Goal: Share content: Share content

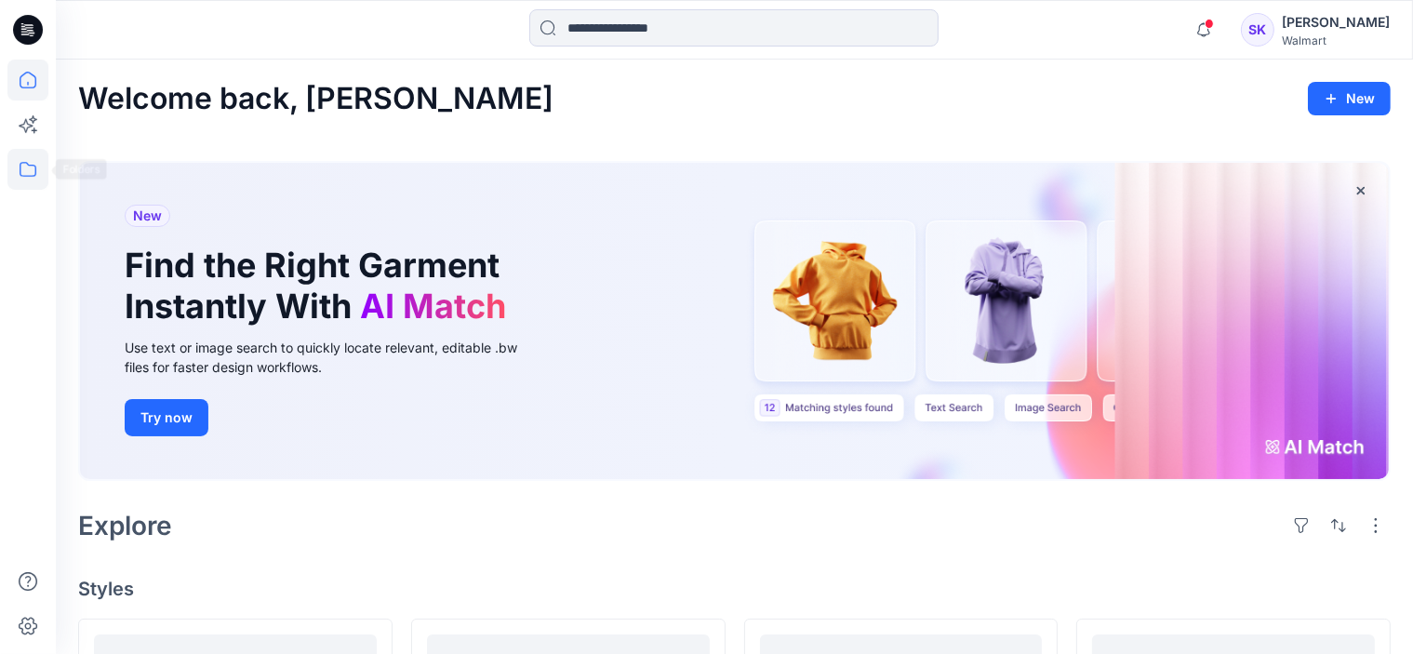
click at [22, 164] on icon at bounding box center [27, 169] width 41 height 41
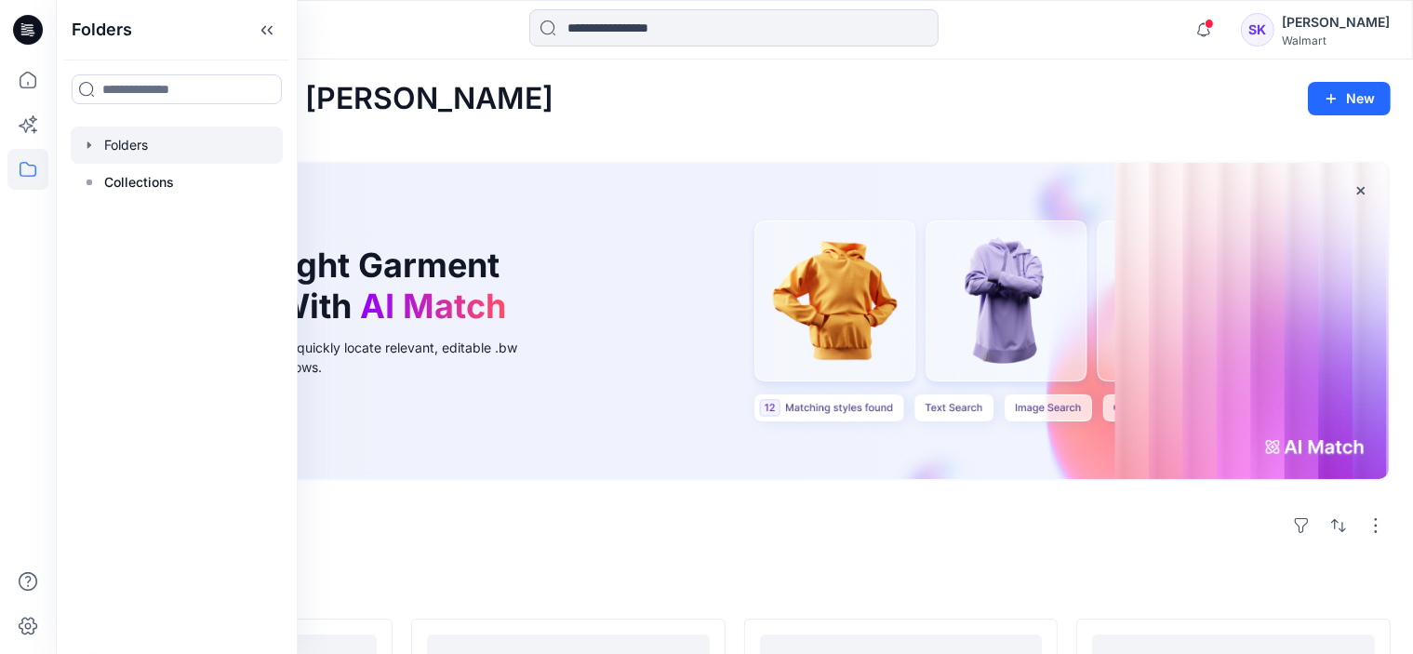
click at [88, 150] on icon "button" at bounding box center [89, 145] width 15 height 15
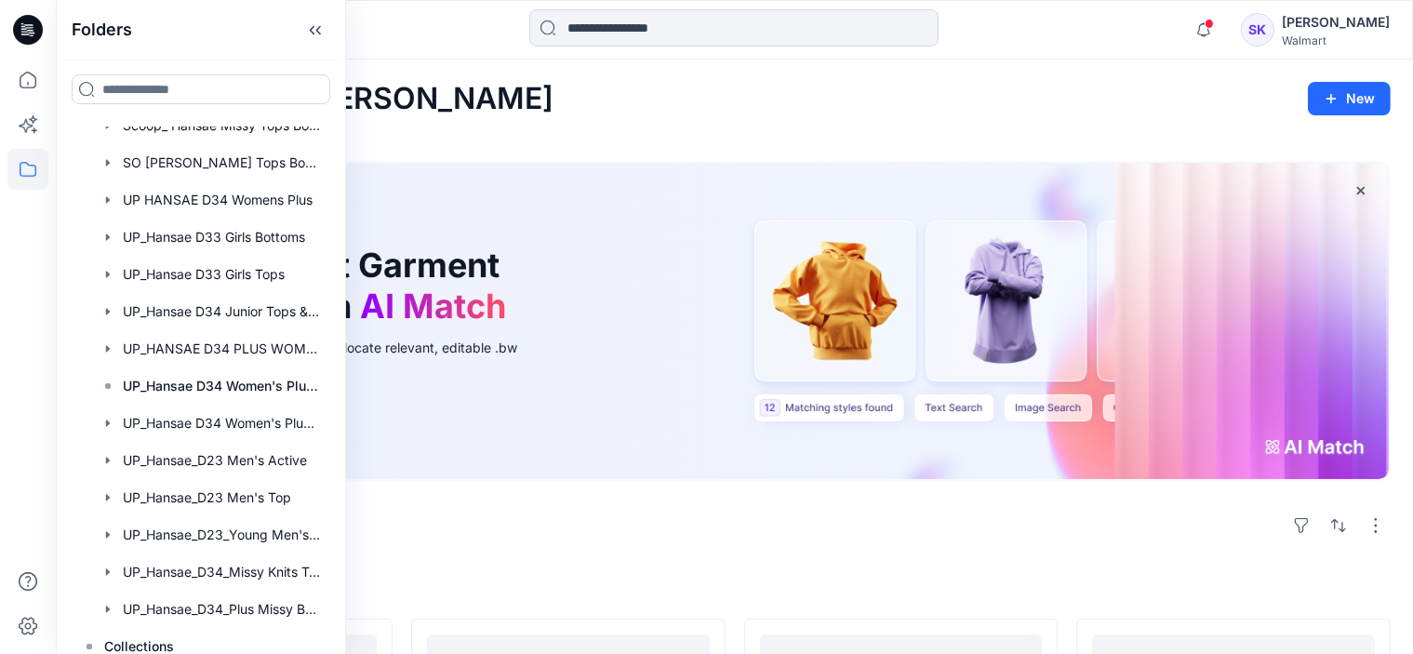
scroll to position [588, 0]
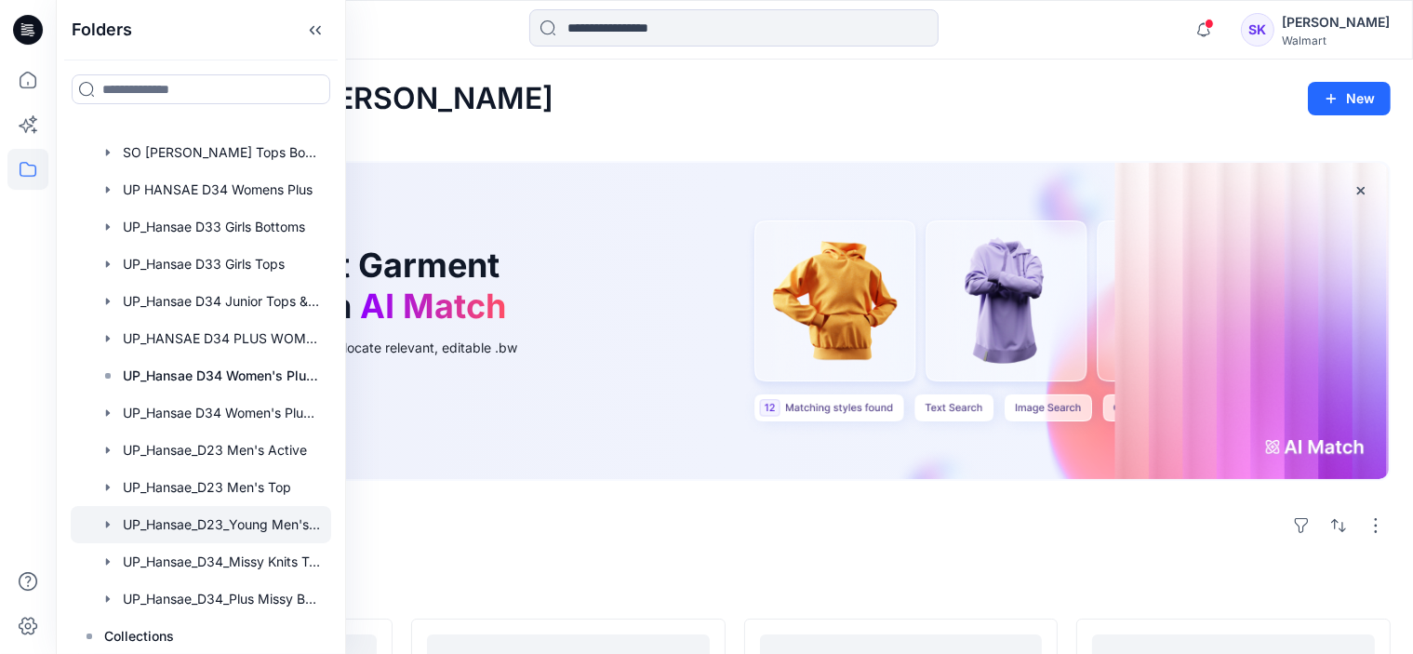
click at [268, 516] on div at bounding box center [201, 524] width 261 height 37
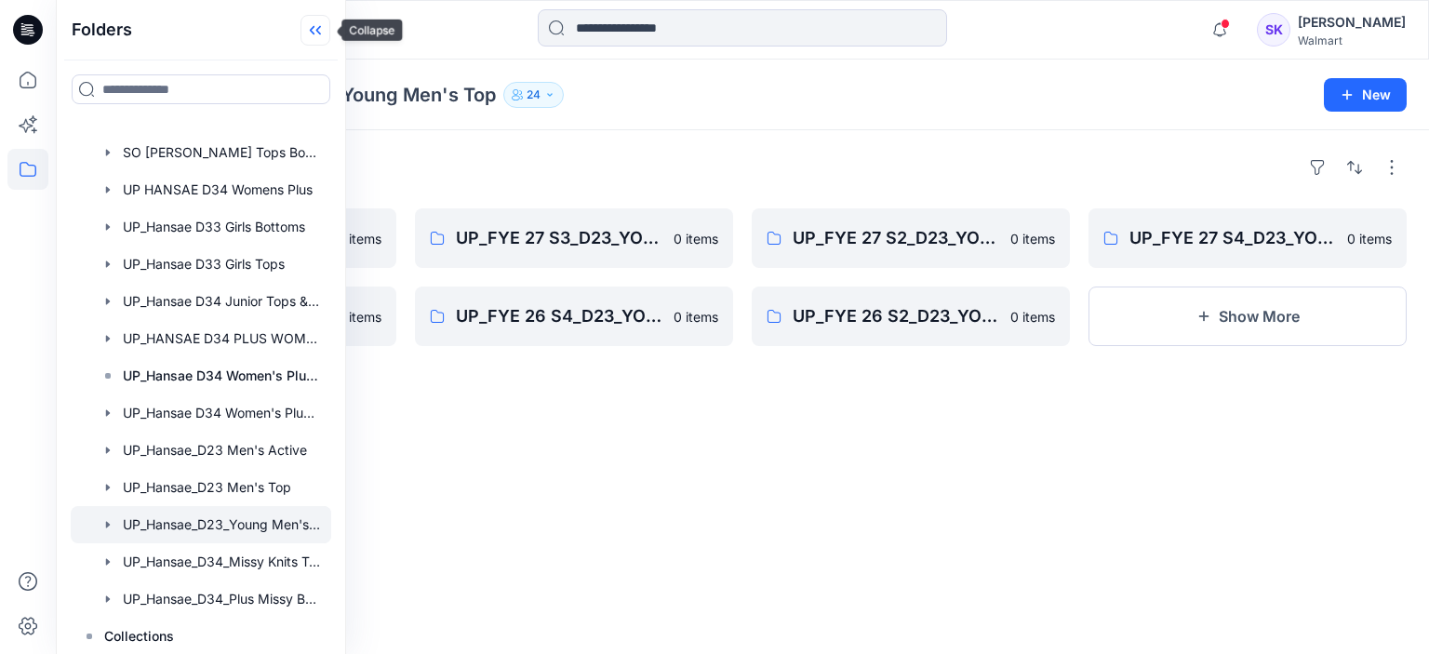
click at [326, 35] on icon at bounding box center [316, 30] width 30 height 31
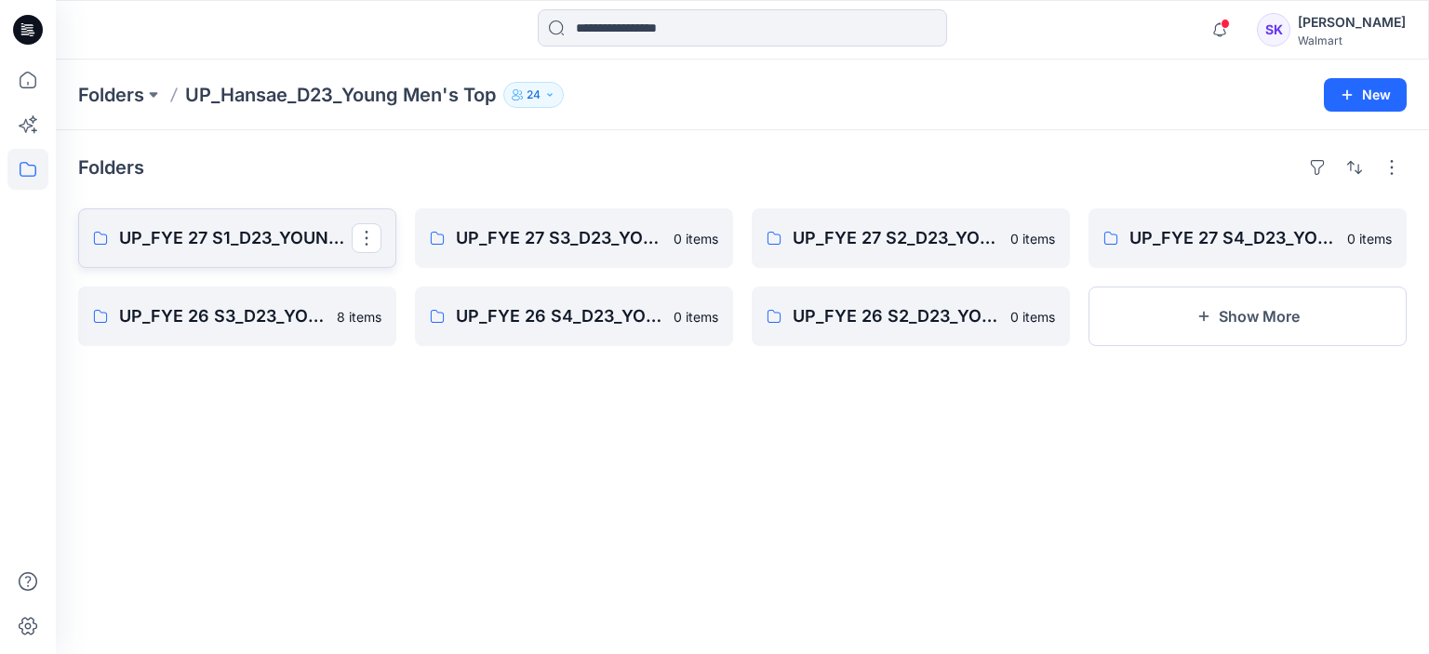
click at [203, 247] on p "UP_FYE 27 S1_D23_YOUNG MEN’S TOP HANSAE" at bounding box center [235, 238] width 233 height 26
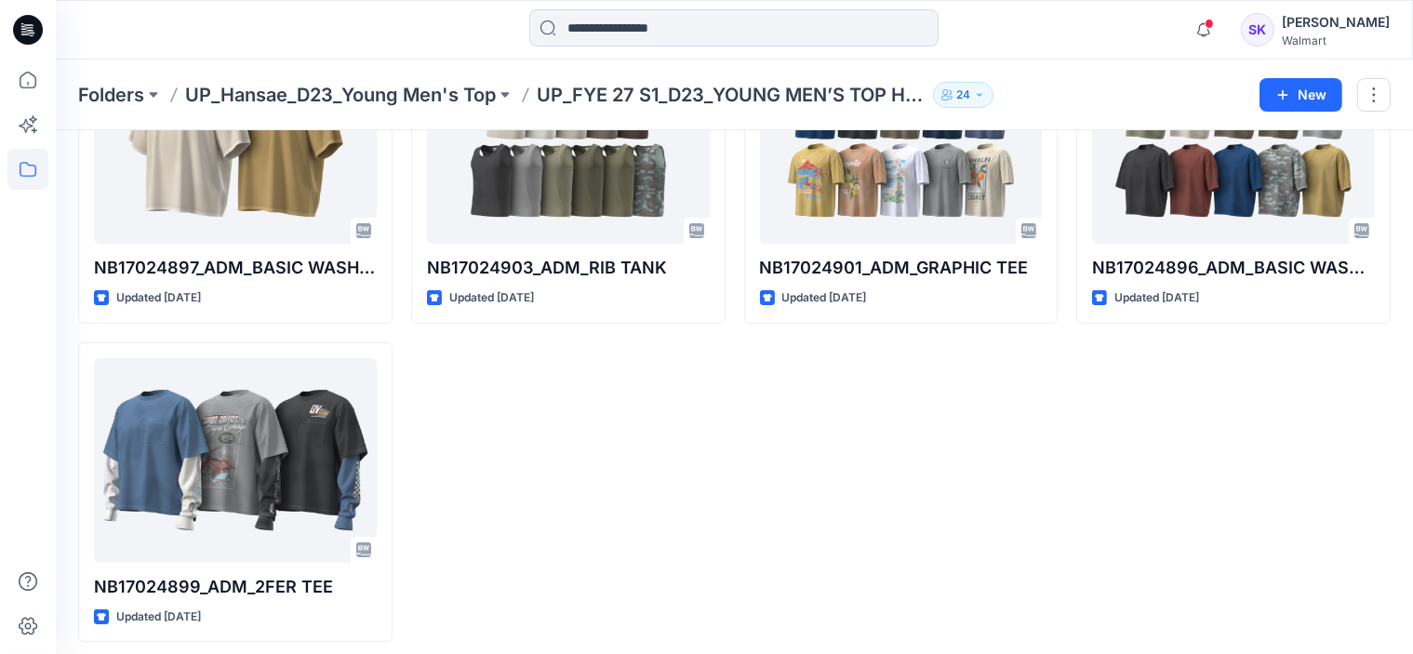
scroll to position [194, 0]
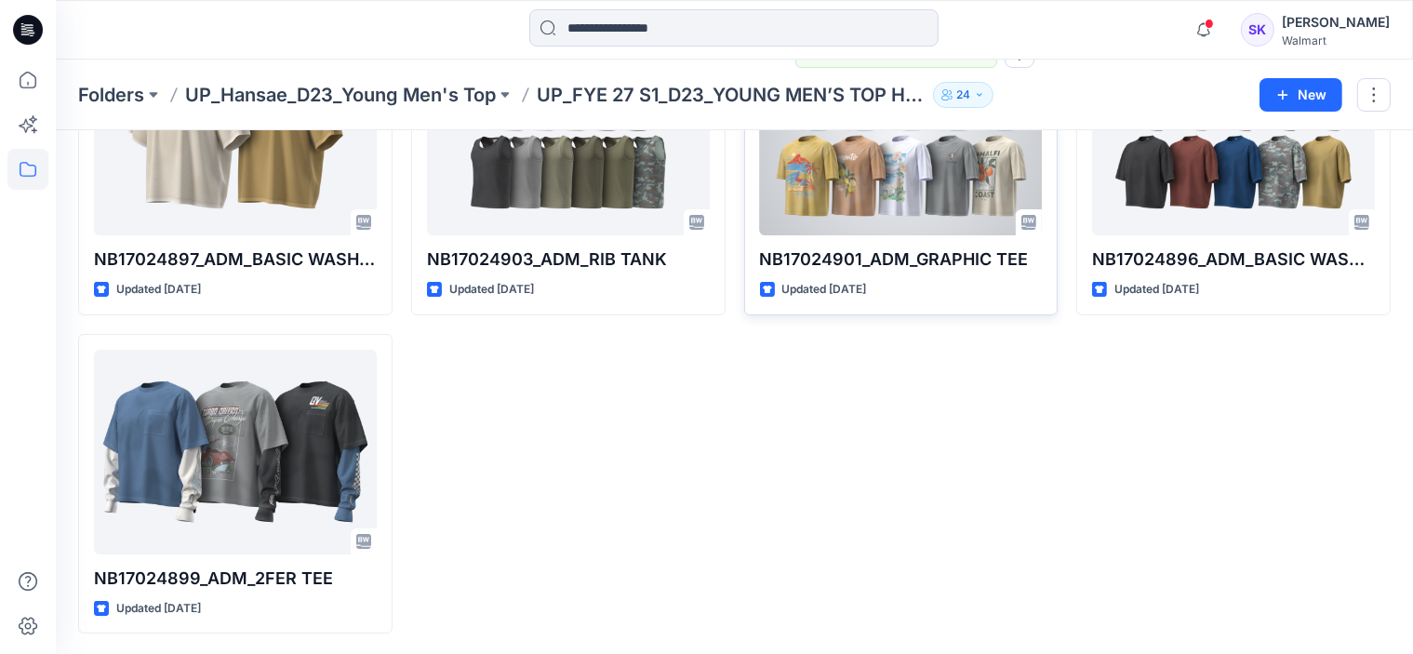
click at [879, 213] on div at bounding box center [901, 133] width 283 height 205
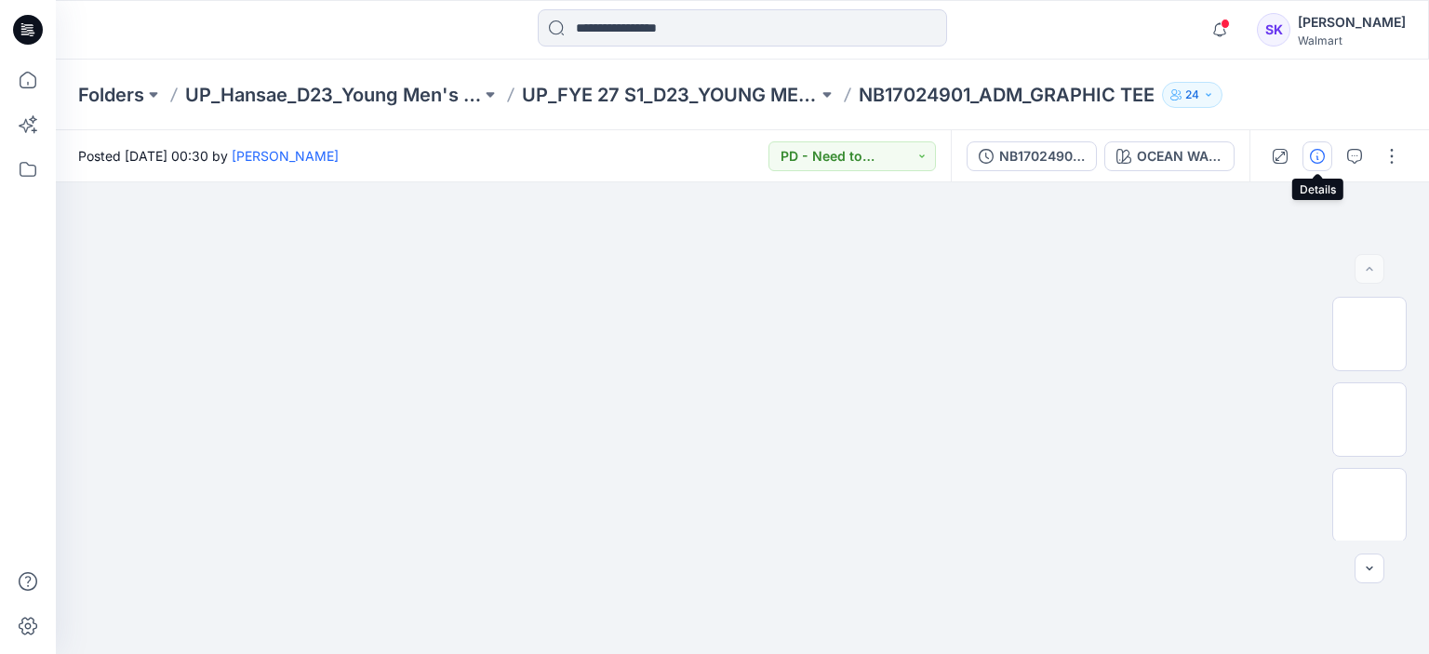
click at [1267, 159] on icon "button" at bounding box center [1317, 156] width 15 height 15
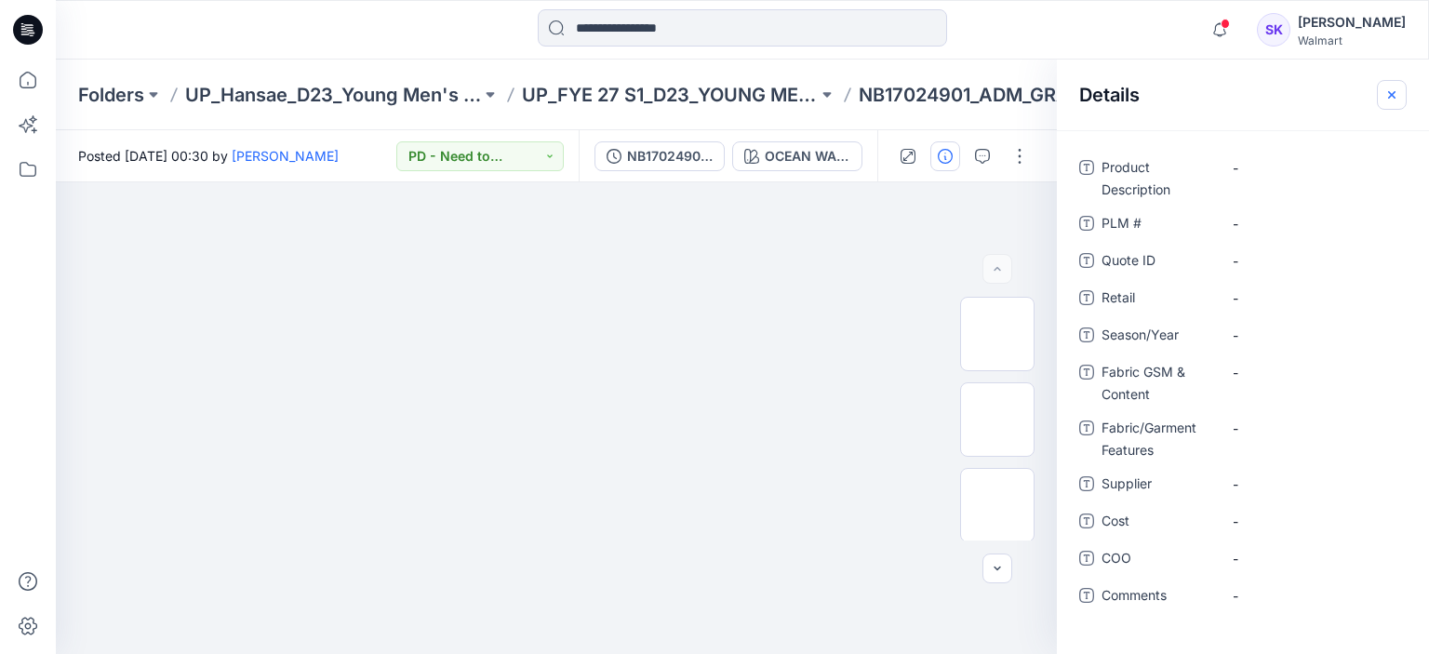
click at [1267, 94] on icon "button" at bounding box center [1392, 94] width 15 height 15
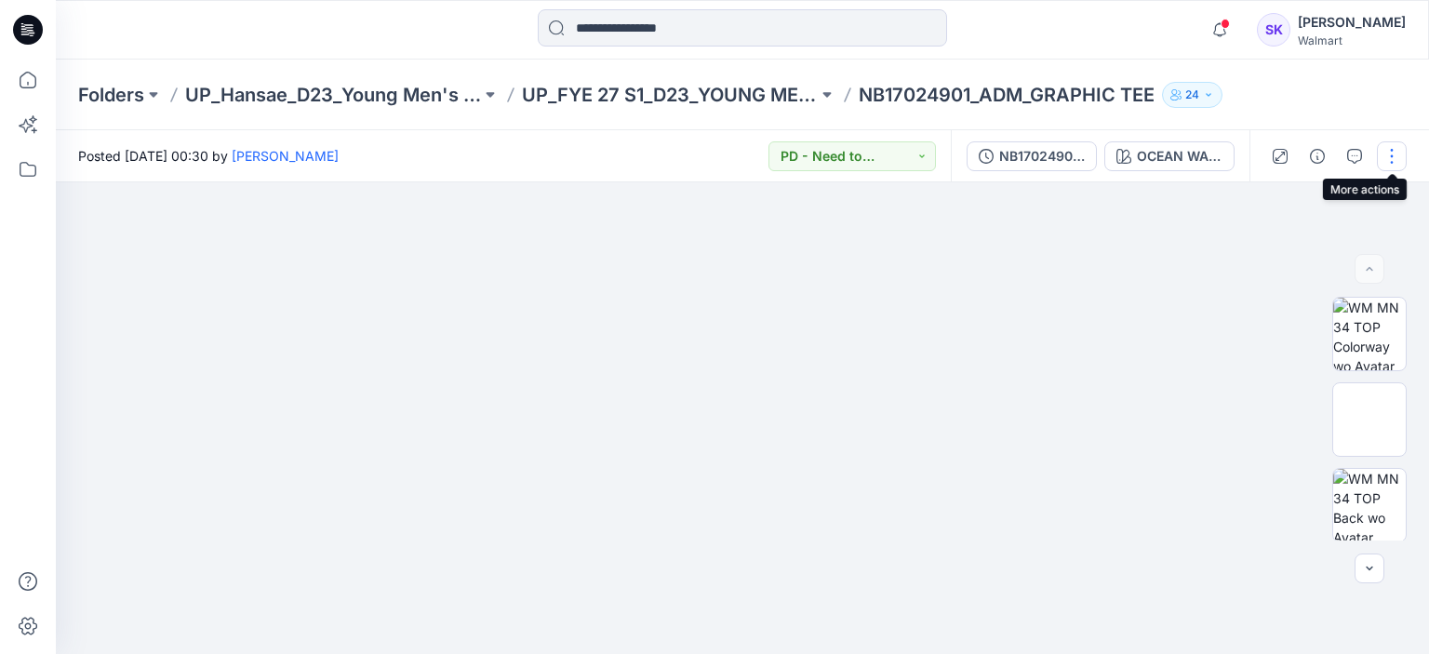
click at [1267, 152] on button "button" at bounding box center [1392, 156] width 30 height 30
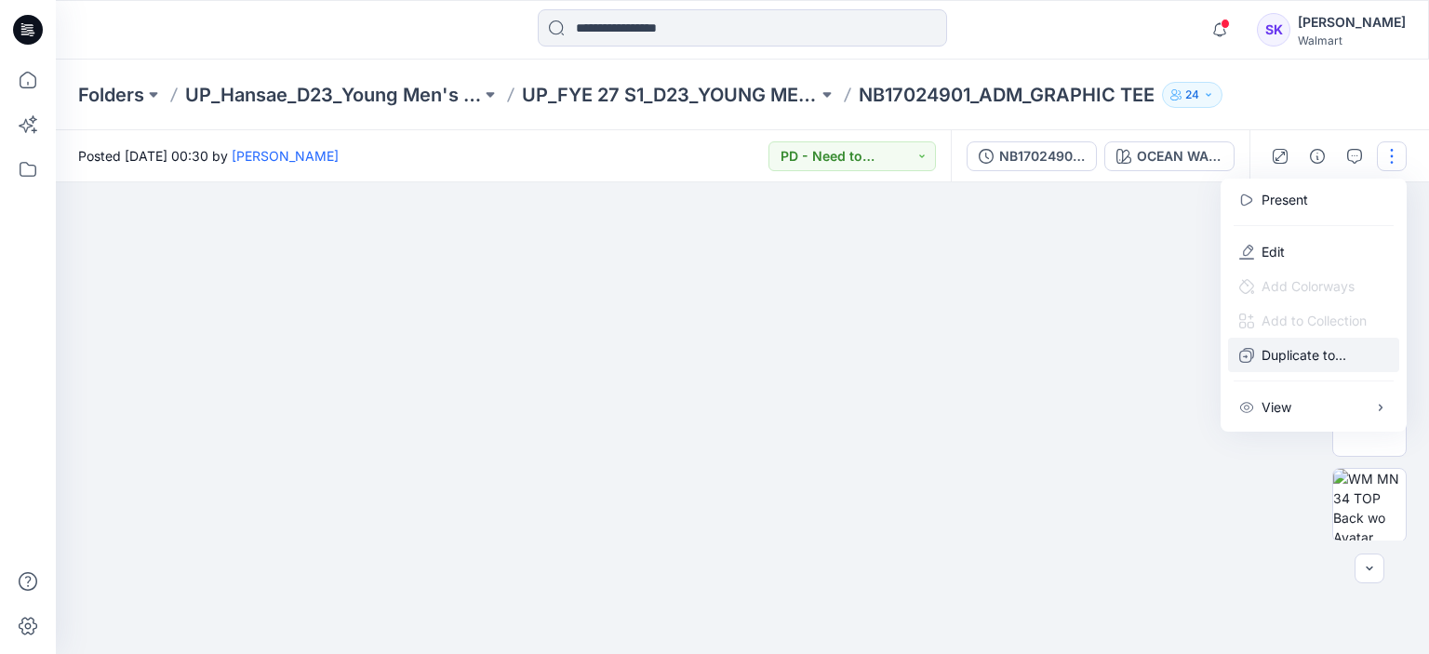
click at [1267, 350] on p "Duplicate to..." at bounding box center [1304, 355] width 85 height 20
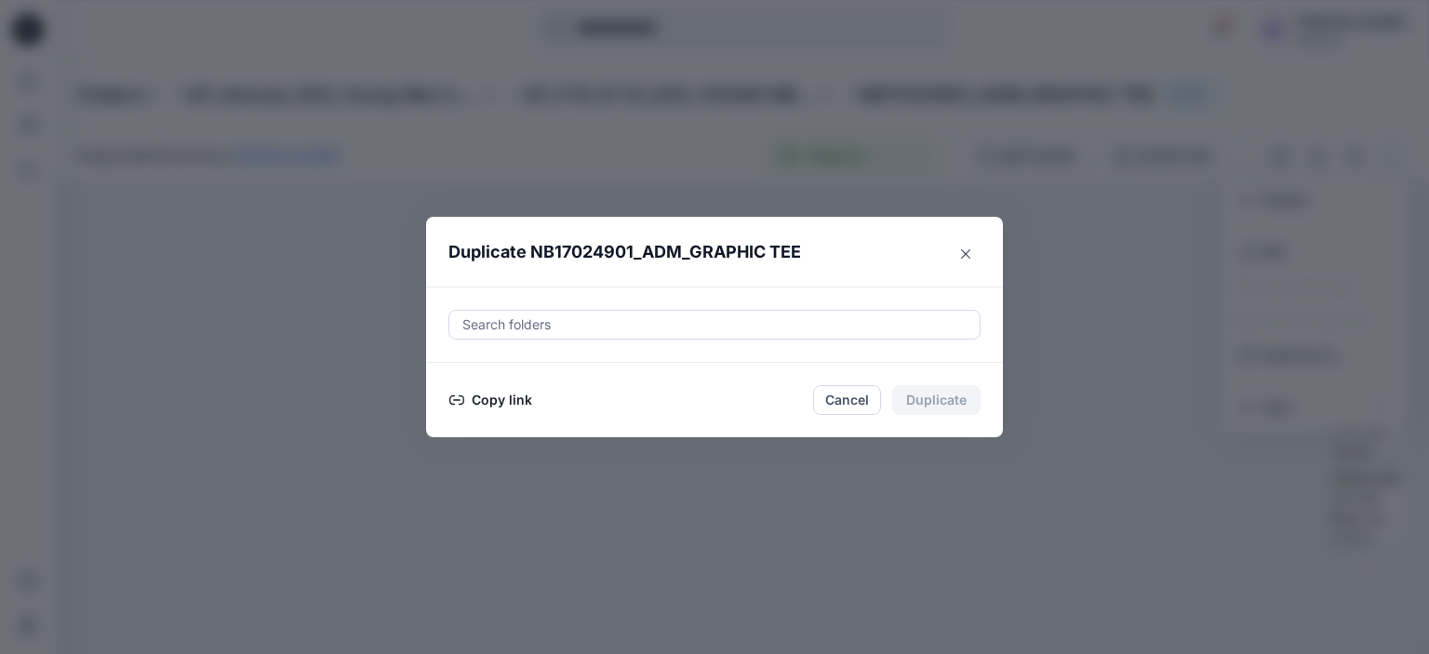
click at [502, 397] on button "Copy link" at bounding box center [490, 400] width 85 height 22
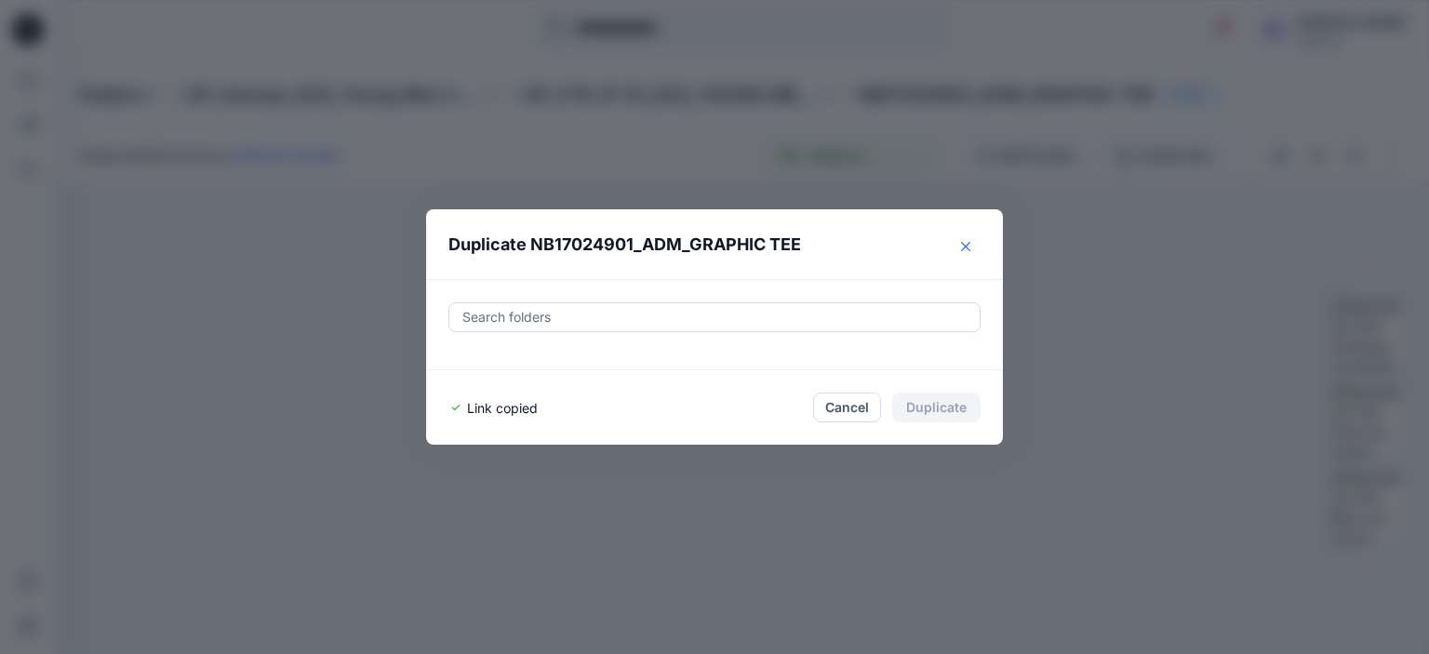
click at [967, 243] on icon "Close" at bounding box center [965, 246] width 9 height 9
